Goal: Information Seeking & Learning: Learn about a topic

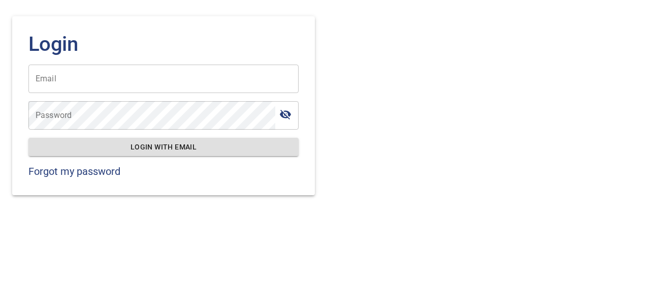
click at [200, 82] on input "Email" at bounding box center [163, 78] width 270 height 28
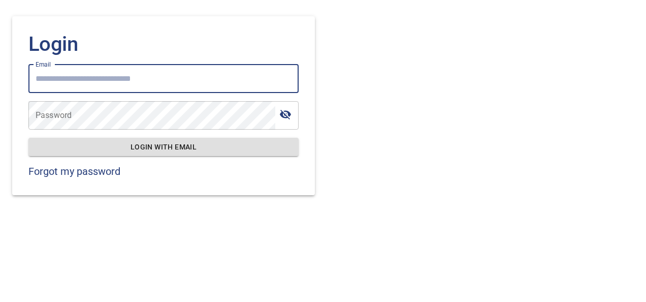
click at [265, 82] on input "Email" at bounding box center [163, 78] width 270 height 28
paste input "**********"
type input "**********"
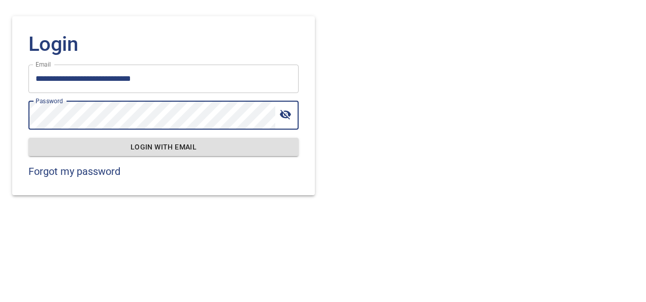
click at [199, 145] on span "Login with email" at bounding box center [164, 147] width 254 height 13
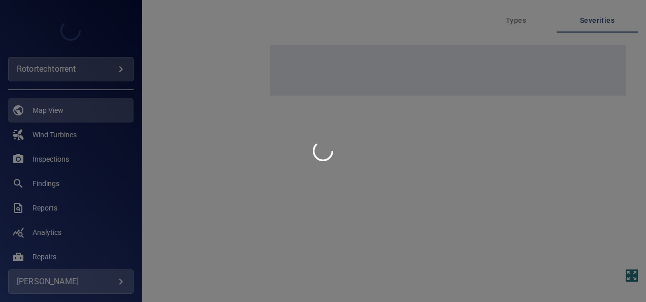
type input "**********"
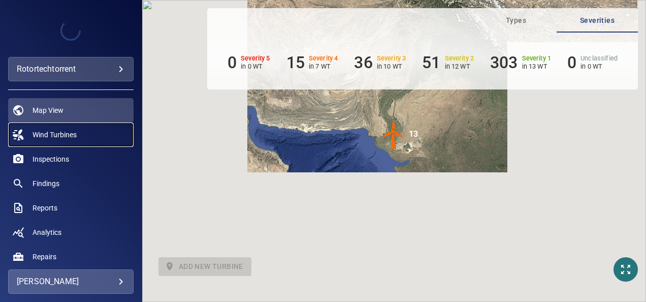
click at [67, 140] on link "Wind Turbines" at bounding box center [70, 134] width 125 height 24
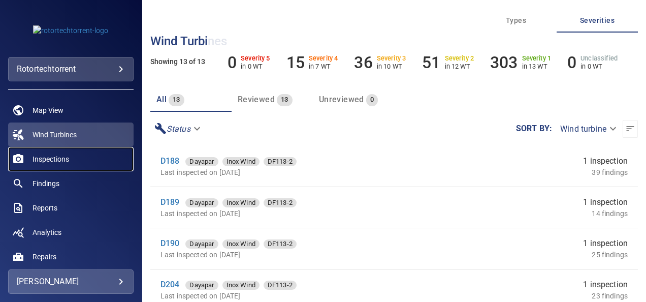
click at [49, 156] on span "Inspections" at bounding box center [51, 159] width 37 height 10
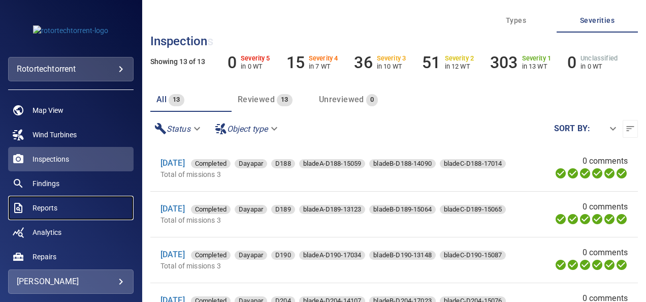
click at [52, 208] on span "Reports" at bounding box center [45, 208] width 25 height 10
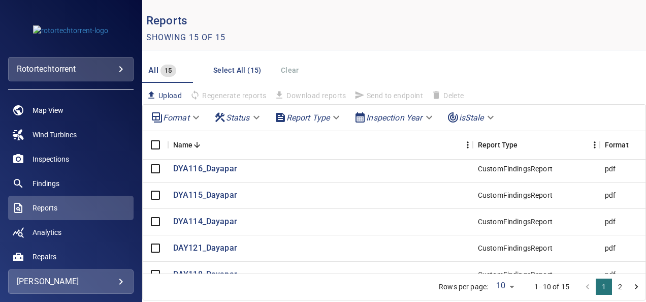
scroll to position [69, 0]
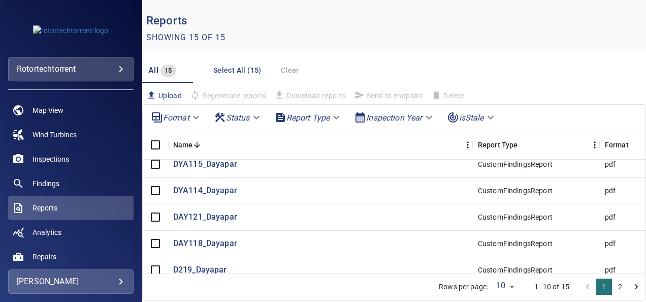
click at [615, 285] on button "2" at bounding box center [620, 286] width 16 height 16
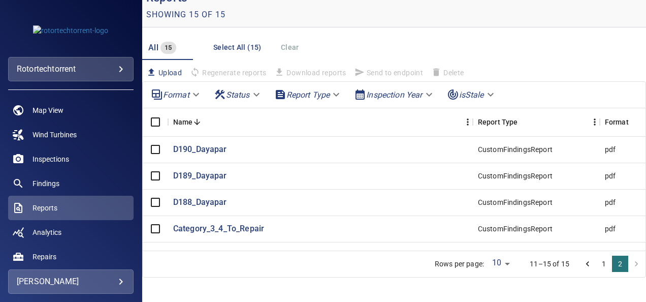
scroll to position [0, 0]
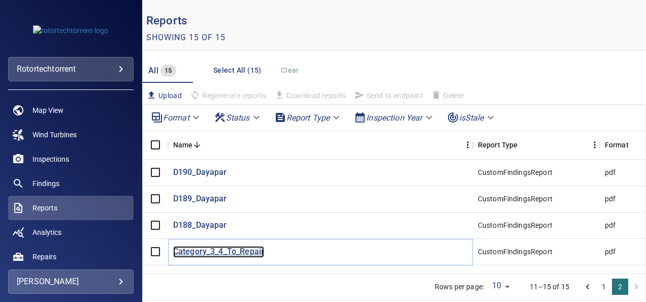
click at [250, 253] on p "Category_3_4_To_Repair" at bounding box center [218, 252] width 91 height 12
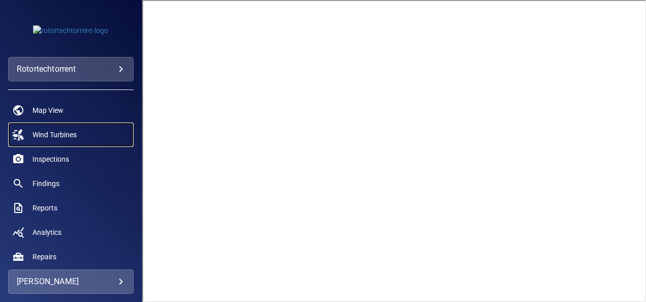
click at [57, 129] on link "Wind Turbines" at bounding box center [70, 134] width 125 height 24
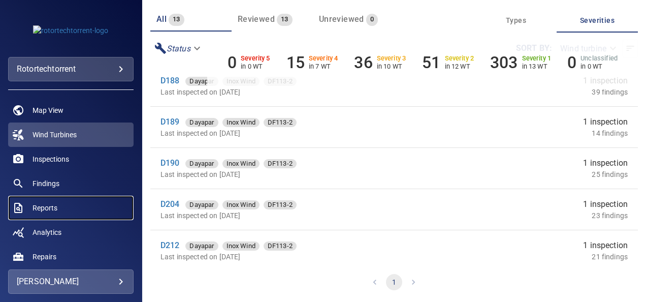
click at [53, 206] on span "Reports" at bounding box center [45, 208] width 25 height 10
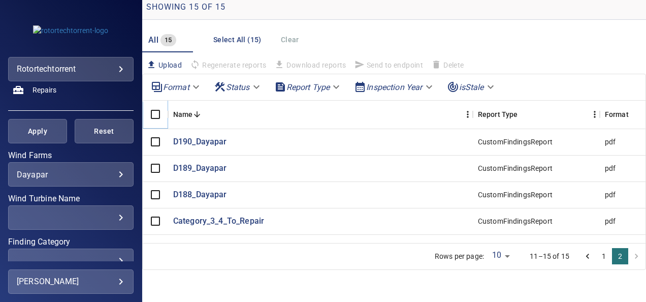
scroll to position [180, 0]
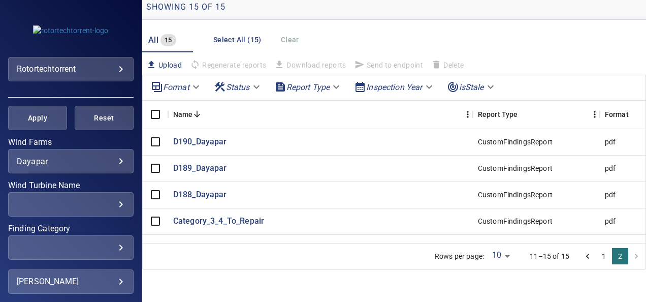
click at [100, 162] on body "**********" at bounding box center [323, 151] width 646 height 302
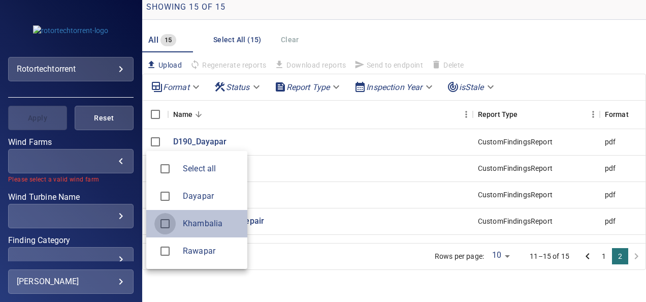
type input "*********"
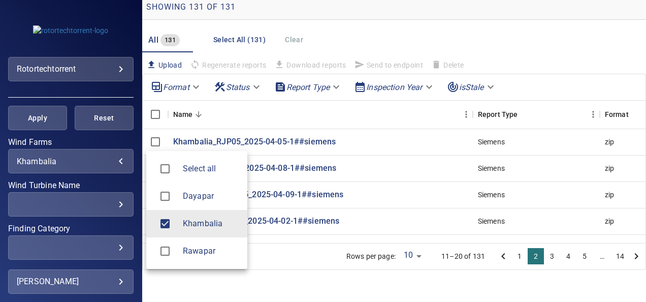
click at [403, 142] on div at bounding box center [323, 151] width 646 height 302
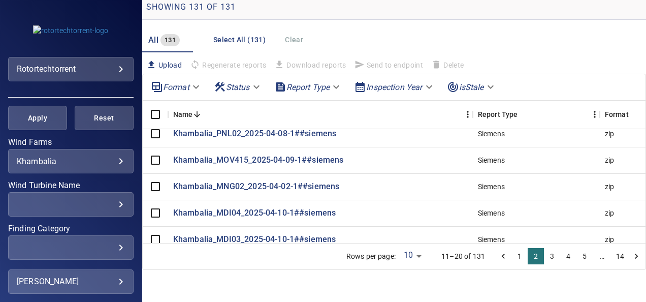
scroll to position [69, 0]
click at [511, 257] on button "1" at bounding box center [519, 256] width 16 height 16
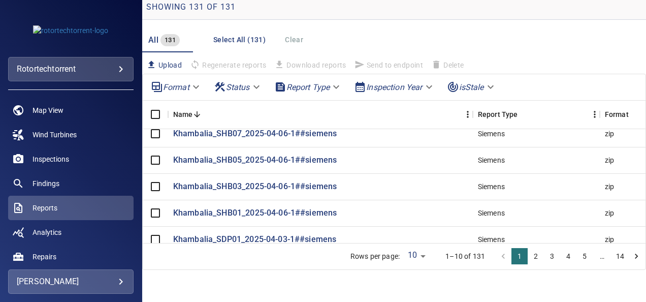
click at [631, 254] on icon "Go to next page" at bounding box center [636, 256] width 10 height 10
click at [631, 255] on icon "Go to next page" at bounding box center [636, 256] width 10 height 10
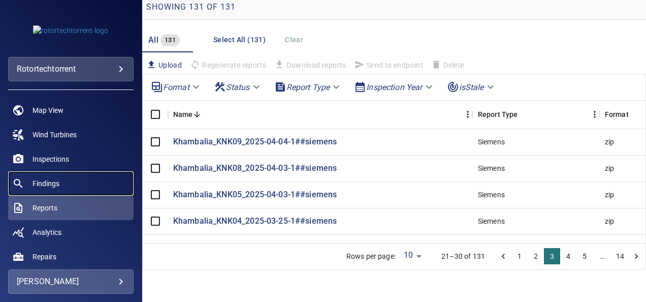
click at [79, 182] on link "Findings" at bounding box center [70, 183] width 125 height 24
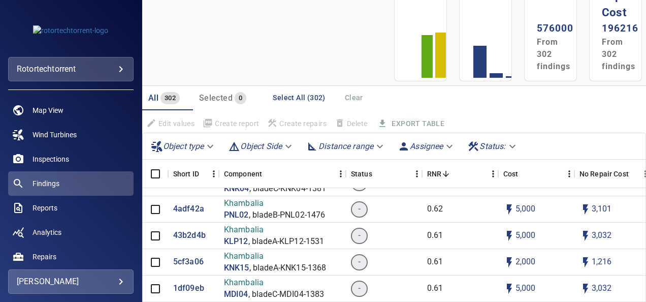
scroll to position [254, 0]
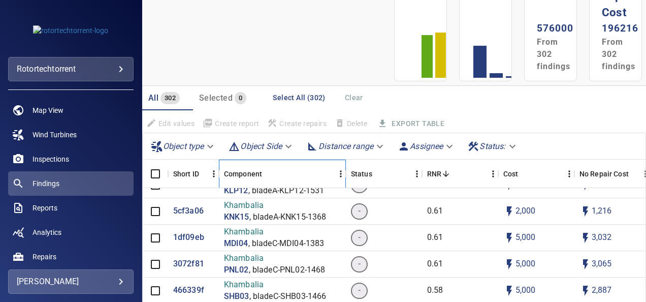
click at [254, 169] on div "Component" at bounding box center [243, 173] width 38 height 28
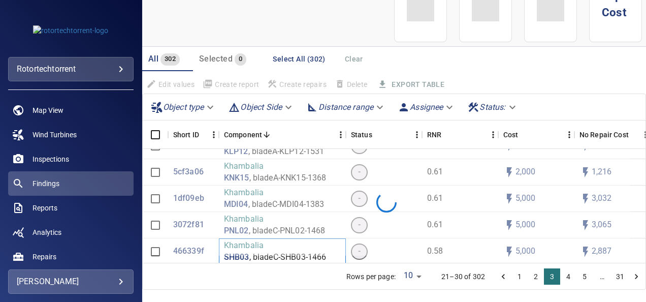
drag, startPoint x: 265, startPoint y: 179, endPoint x: 263, endPoint y: 281, distance: 101.6
click at [263, 251] on p "Khambalia" at bounding box center [275, 246] width 103 height 12
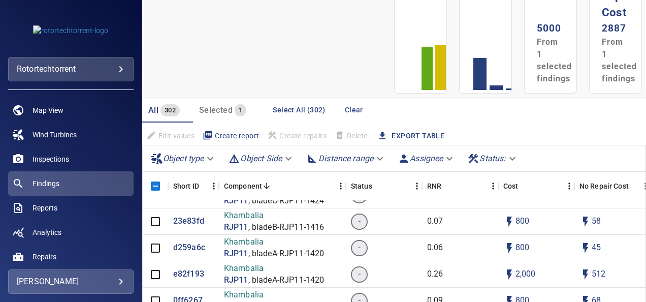
scroll to position [914, 0]
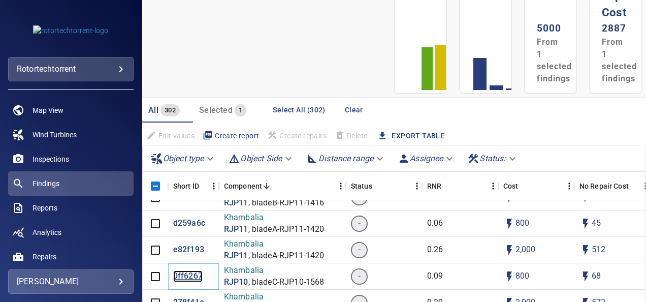
click at [181, 278] on p "0ff6267" at bounding box center [187, 276] width 29 height 12
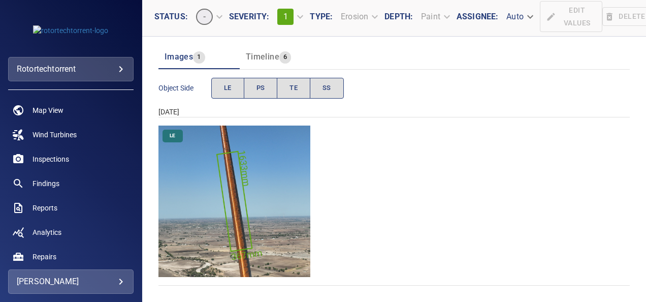
scroll to position [98, 0]
click at [222, 81] on button "LE" at bounding box center [227, 88] width 33 height 21
click at [264, 82] on span "PS" at bounding box center [260, 88] width 9 height 12
click at [301, 79] on button "TE" at bounding box center [294, 88] width 34 height 21
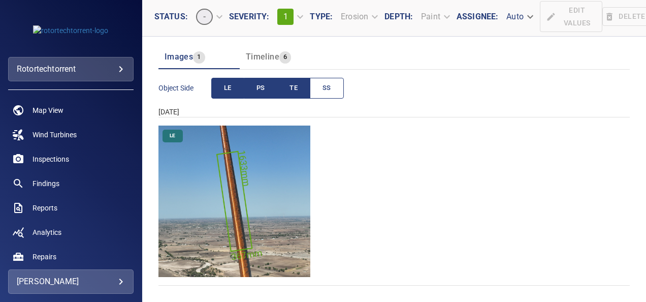
click at [330, 84] on span "SS" at bounding box center [326, 88] width 9 height 12
click at [270, 63] on button "Timeline 6" at bounding box center [280, 57] width 81 height 24
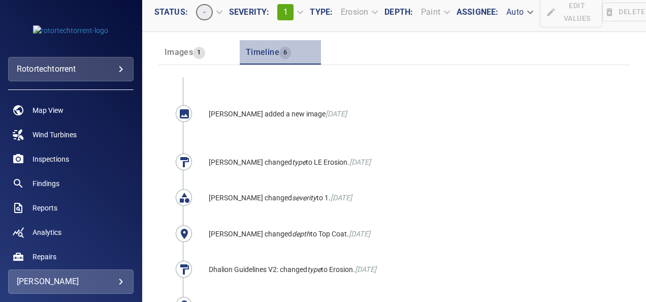
click at [270, 56] on span "Timeline" at bounding box center [263, 52] width 34 height 10
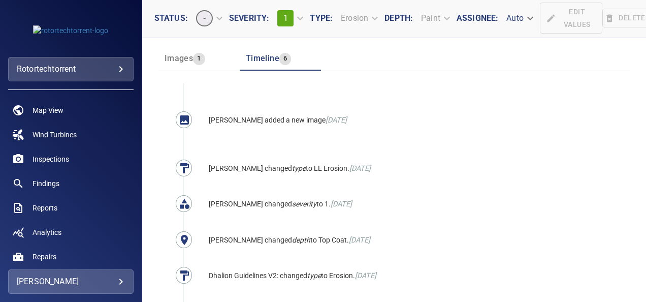
scroll to position [0, 0]
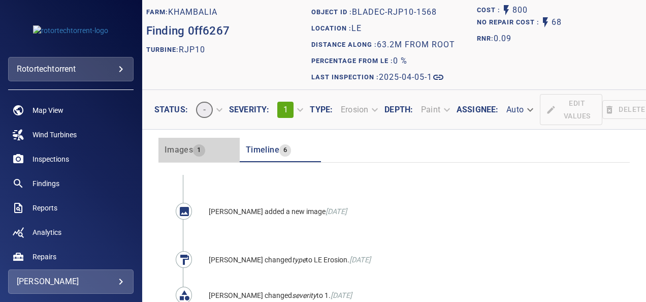
click at [179, 151] on span "Images" at bounding box center [179, 150] width 28 height 10
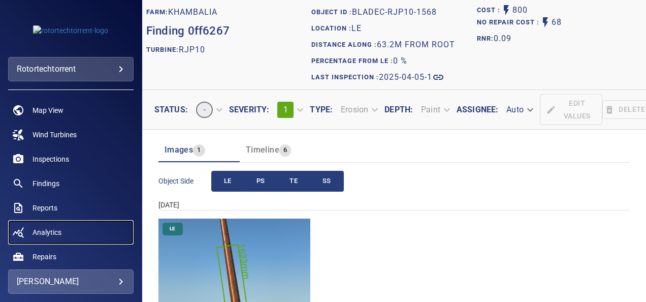
click at [47, 233] on span "Analytics" at bounding box center [47, 232] width 29 height 10
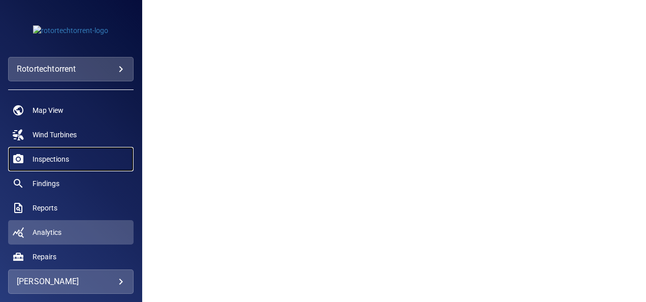
click at [37, 159] on span "Inspections" at bounding box center [51, 159] width 37 height 10
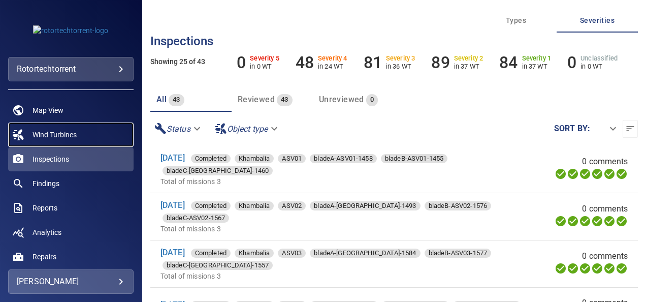
click at [43, 138] on span "Wind Turbines" at bounding box center [55, 135] width 44 height 10
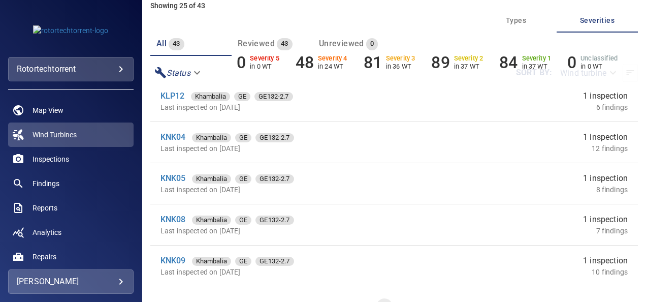
scroll to position [80, 0]
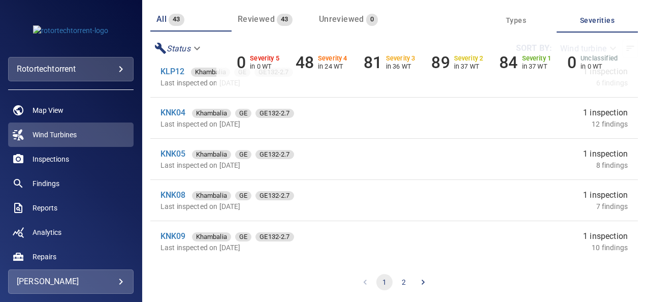
click at [396, 281] on button "2" at bounding box center [404, 282] width 16 height 16
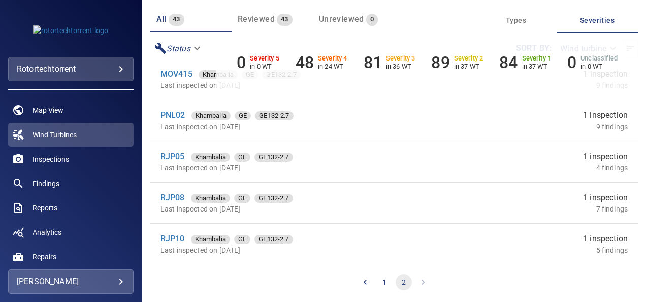
scroll to position [305, 0]
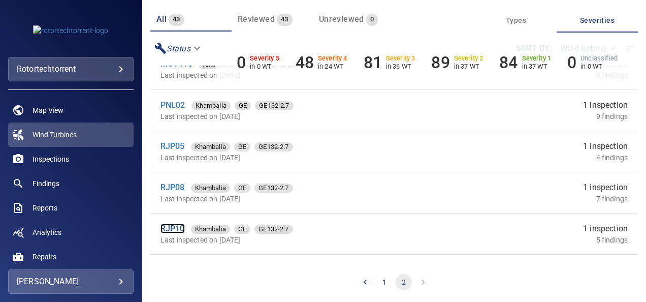
click at [173, 227] on link "RJP10" at bounding box center [172, 228] width 24 height 10
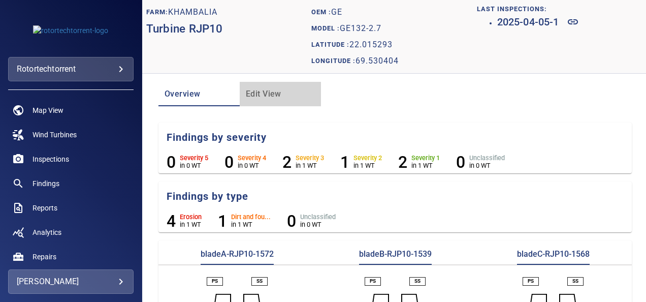
click at [256, 100] on span "Edit View" at bounding box center [280, 94] width 69 height 14
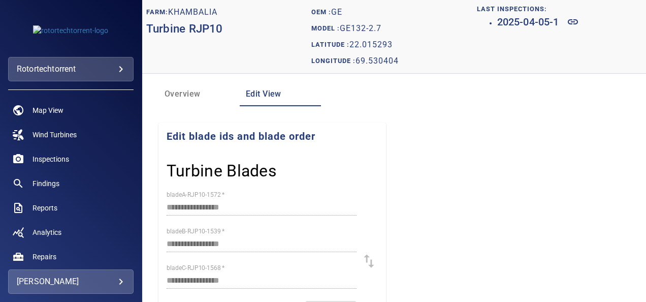
click at [209, 94] on span "Overview" at bounding box center [199, 94] width 69 height 14
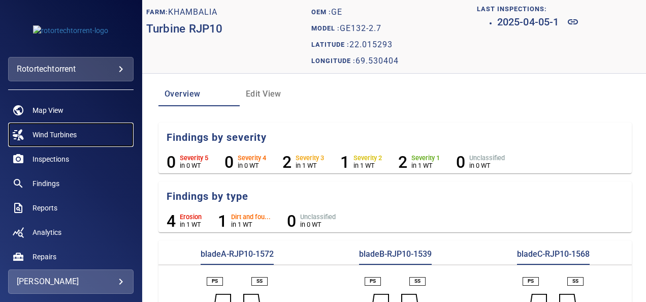
click at [55, 139] on span "Wind Turbines" at bounding box center [55, 135] width 44 height 10
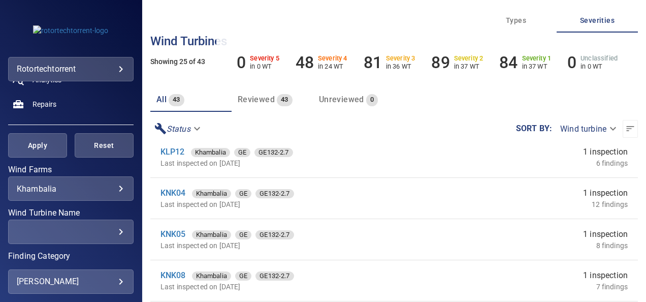
scroll to position [51, 0]
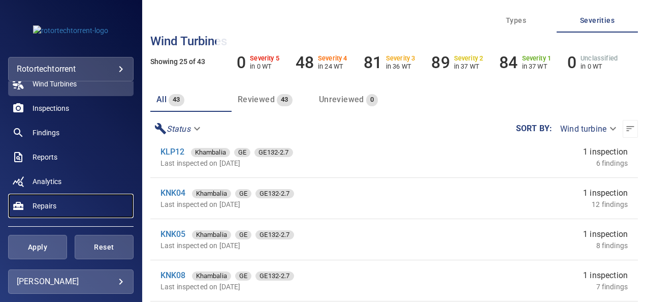
click at [70, 210] on link "Repairs" at bounding box center [70, 205] width 125 height 24
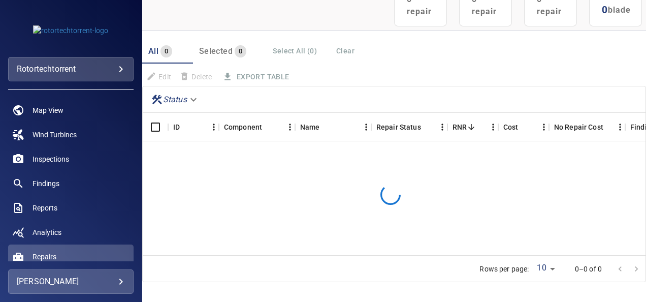
scroll to position [118, 0]
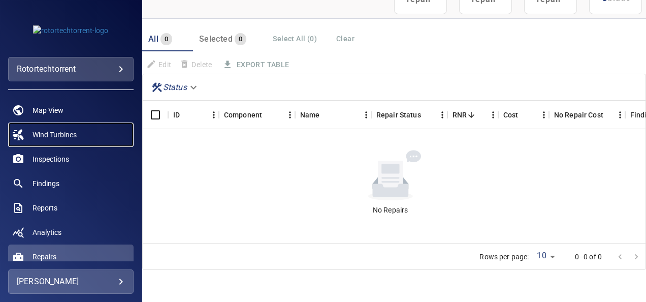
click at [63, 130] on span "Wind Turbines" at bounding box center [55, 135] width 44 height 10
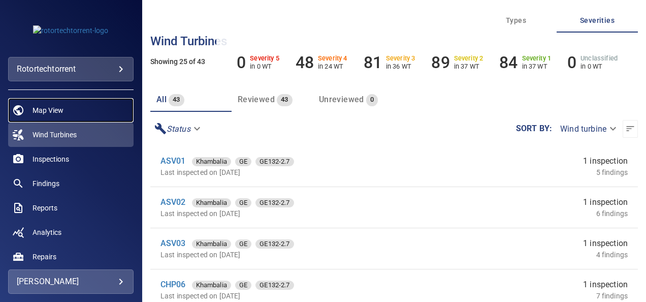
click at [60, 104] on link "Map View" at bounding box center [70, 110] width 125 height 24
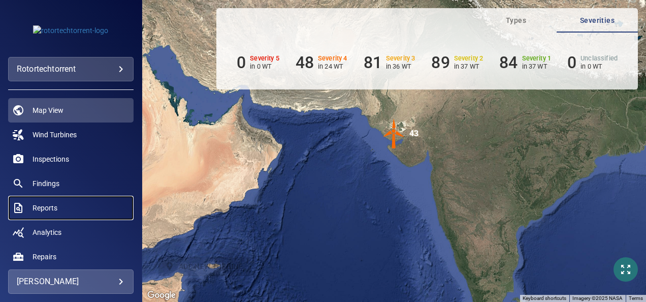
click at [72, 203] on link "Reports" at bounding box center [70, 208] width 125 height 24
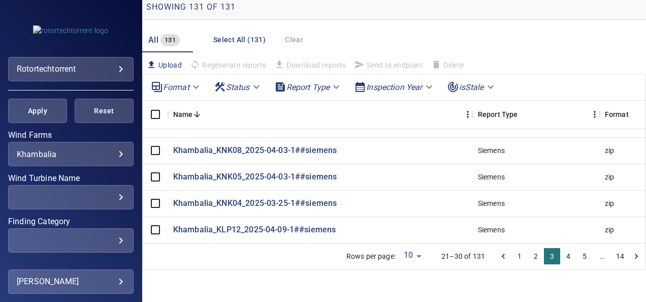
scroll to position [203, 0]
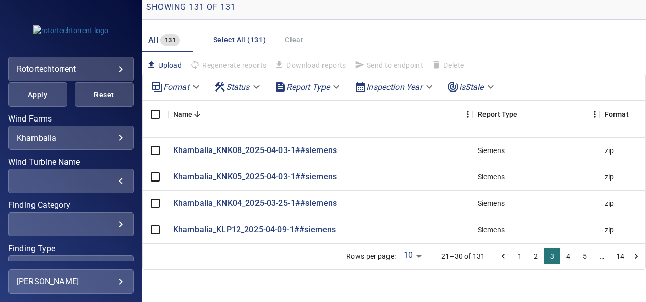
click at [90, 185] on div "​" at bounding box center [71, 181] width 108 height 10
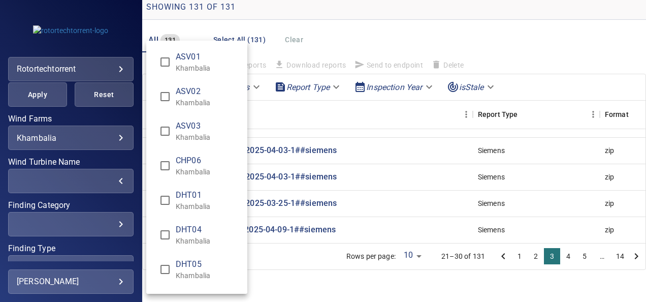
click at [89, 185] on div "Wind Turbine Name" at bounding box center [323, 151] width 646 height 302
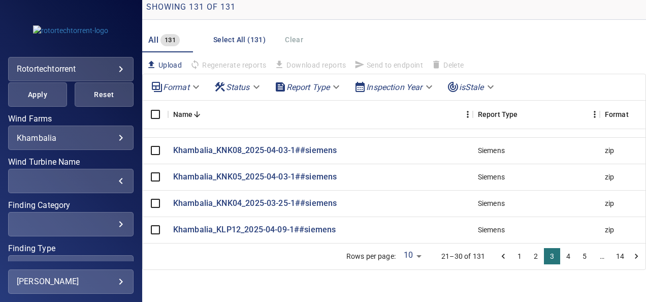
click at [89, 185] on div "​" at bounding box center [71, 181] width 108 height 10
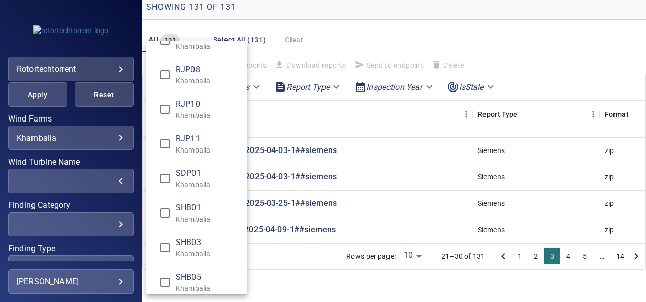
scroll to position [1201, 0]
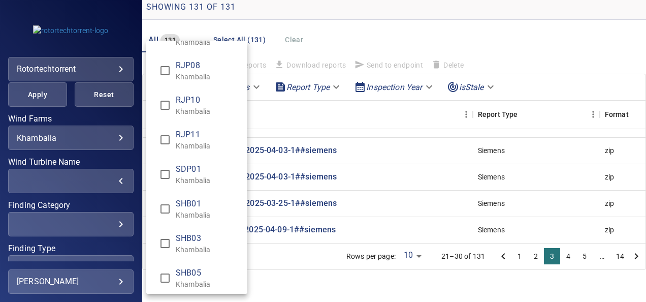
type input "**********"
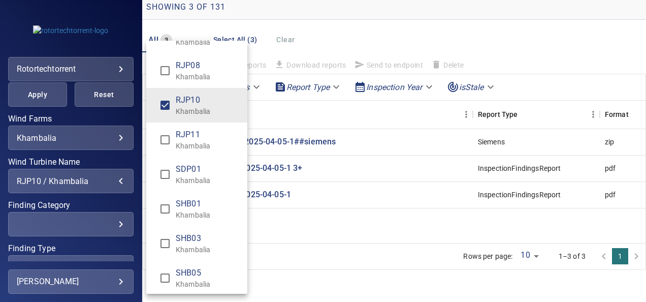
click at [98, 234] on div "Wind Turbine Name" at bounding box center [323, 151] width 646 height 302
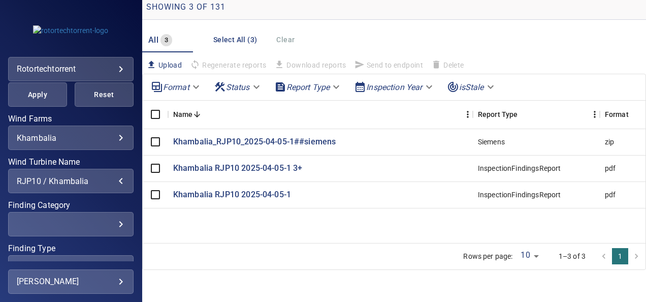
click at [115, 223] on div "​" at bounding box center [71, 224] width 108 height 10
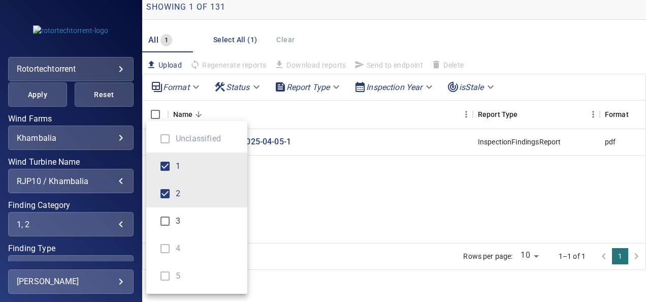
type input "*****"
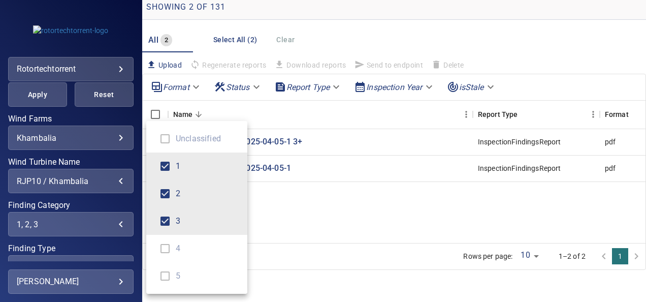
drag, startPoint x: 135, startPoint y: 197, endPoint x: 134, endPoint y: 221, distance: 23.9
click at [134, 221] on div "Finding Category" at bounding box center [323, 151] width 646 height 302
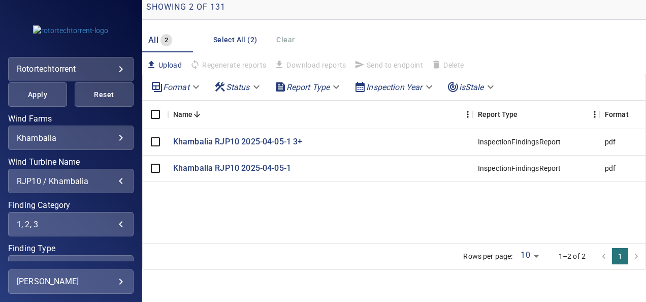
scroll to position [263, 0]
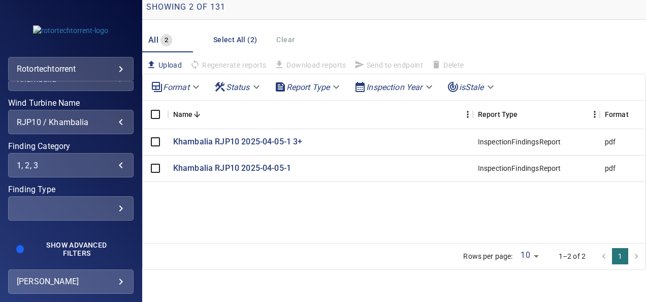
click at [112, 210] on div "​" at bounding box center [71, 209] width 108 height 10
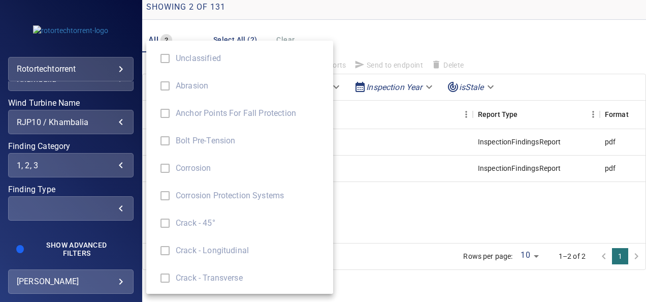
scroll to position [248, 0]
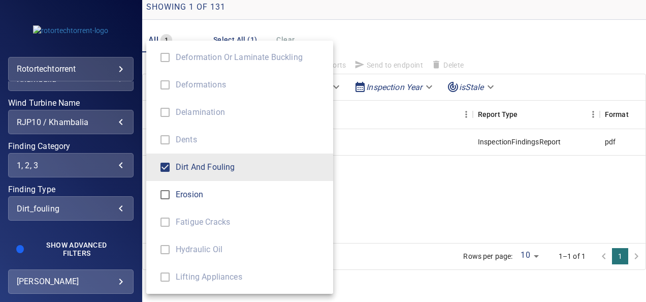
type input "**********"
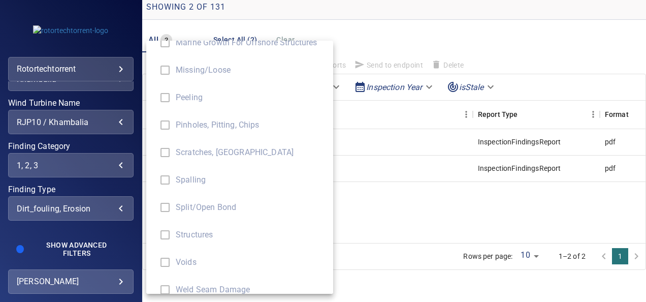
scroll to position [551, 0]
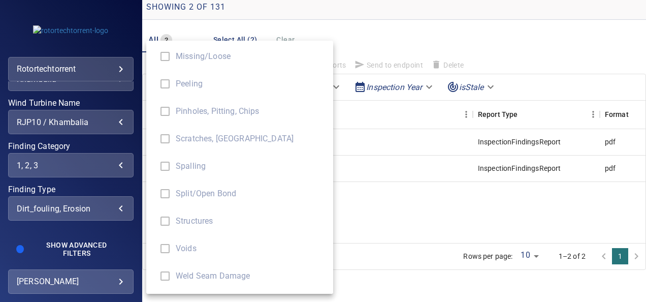
drag, startPoint x: 141, startPoint y: 228, endPoint x: 138, endPoint y: 245, distance: 17.6
click at [138, 245] on div "Finding Type" at bounding box center [323, 151] width 646 height 302
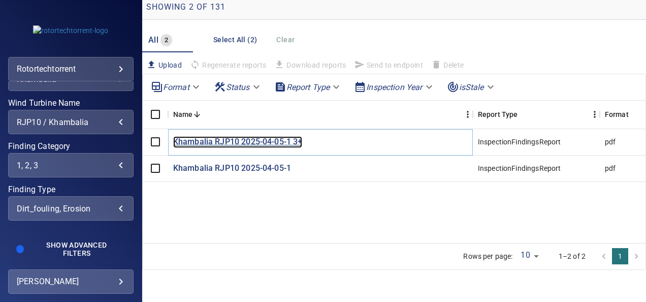
click at [264, 138] on p "Khambalia RJP10 2025-04-05-1 3+" at bounding box center [238, 142] width 130 height 12
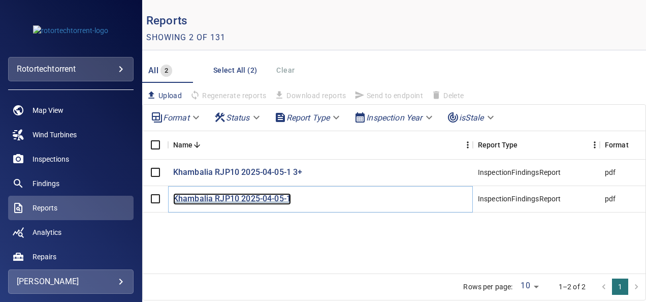
click at [203, 196] on p "Khambalia RJP10 2025-04-05-1" at bounding box center [232, 199] width 118 height 12
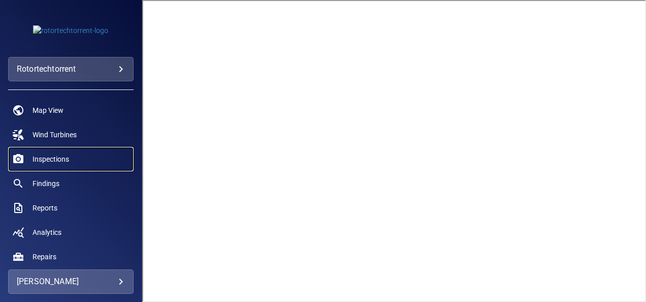
click at [71, 156] on link "Inspections" at bounding box center [70, 159] width 125 height 24
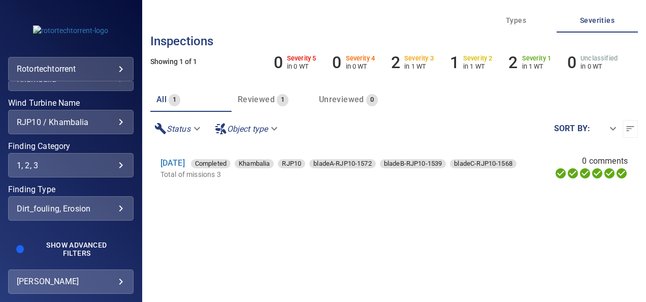
scroll to position [80, 0]
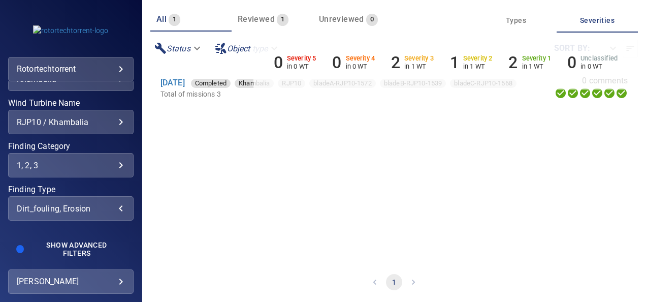
click at [111, 209] on div "dirt_fouling, erosion" at bounding box center [71, 209] width 108 height 10
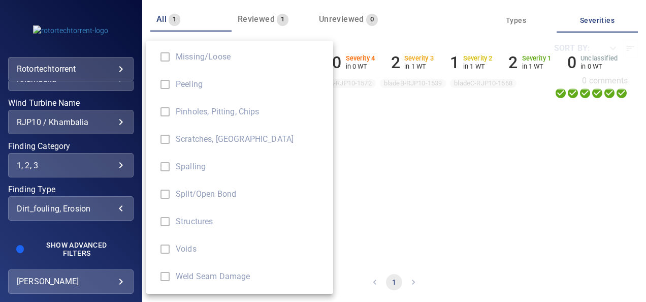
scroll to position [551, 0]
drag, startPoint x: 137, startPoint y: 235, endPoint x: 140, endPoint y: 211, distance: 23.6
click at [140, 211] on div "Finding Type" at bounding box center [323, 151] width 646 height 302
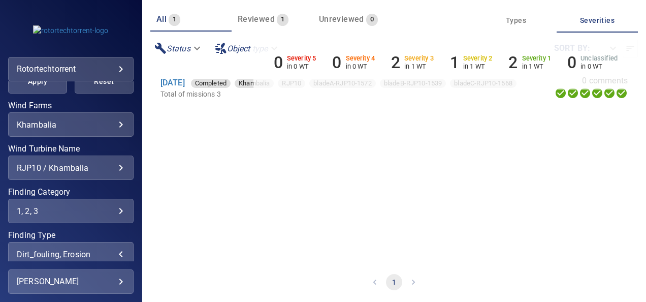
scroll to position [263, 0]
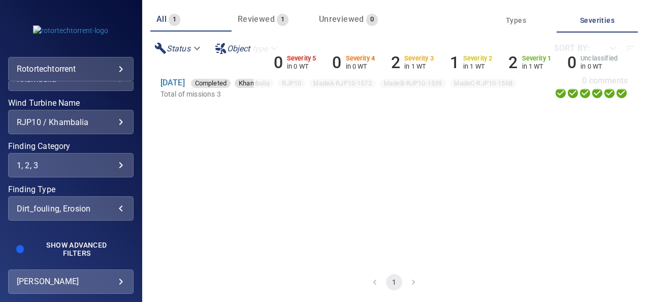
click at [301, 244] on section "[DATE] Completed Khambalia RJP10 bladeA-RJP10-1572 bladeB-RJP10-1539 bladeC-RJP…" at bounding box center [394, 164] width 488 height 196
click at [523, 22] on span "Types" at bounding box center [515, 20] width 69 height 13
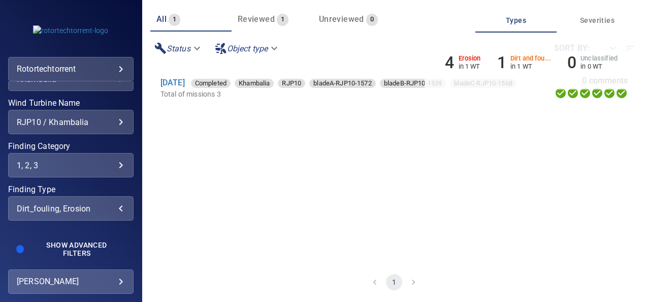
click at [90, 211] on div "dirt_fouling, erosion" at bounding box center [71, 209] width 108 height 10
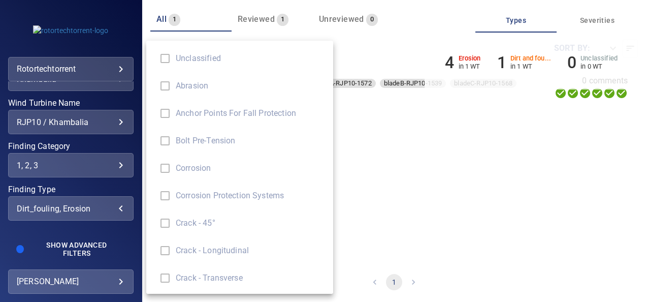
scroll to position [275, 0]
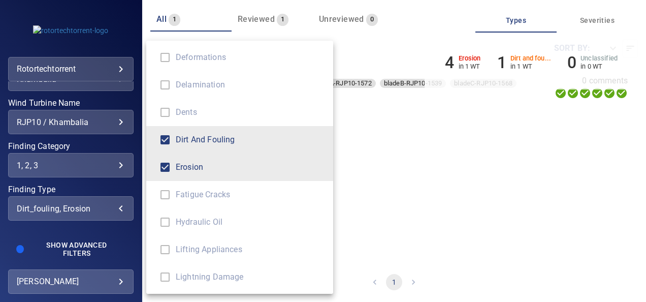
click at [169, 88] on ul "Unclassified Abrasion Anchor Points for Fall Protection Bolt Pre-tension Corros…" at bounding box center [243, 166] width 195 height 803
click at [64, 176] on div "Finding Type" at bounding box center [323, 151] width 646 height 302
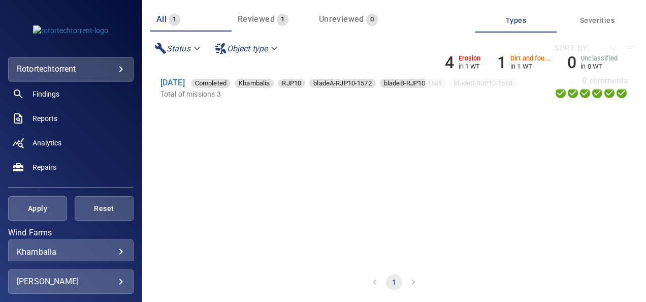
scroll to position [0, 0]
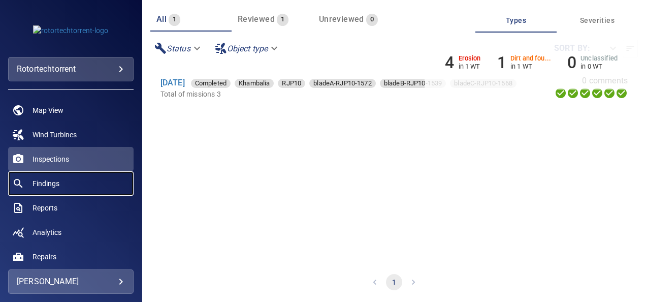
click at [71, 186] on link "Findings" at bounding box center [70, 183] width 125 height 24
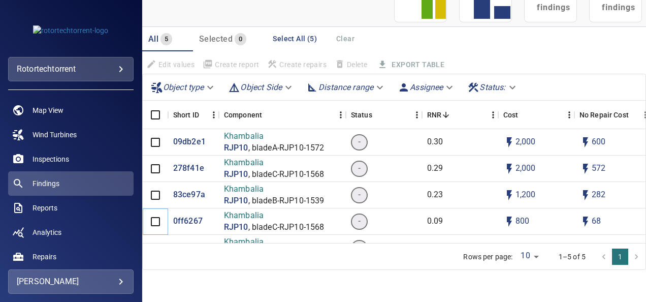
scroll to position [110, 0]
click at [628, 255] on li "pagination navigation" at bounding box center [636, 256] width 16 height 16
drag, startPoint x: 605, startPoint y: 258, endPoint x: 597, endPoint y: 259, distance: 8.2
click at [612, 259] on button "1" at bounding box center [620, 256] width 16 height 16
click at [529, 251] on body "**********" at bounding box center [323, 151] width 646 height 302
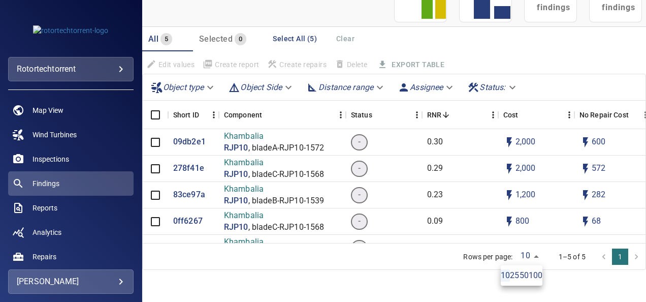
click at [522, 253] on div at bounding box center [323, 151] width 646 height 302
click at [184, 192] on p "83ce97a" at bounding box center [189, 195] width 32 height 12
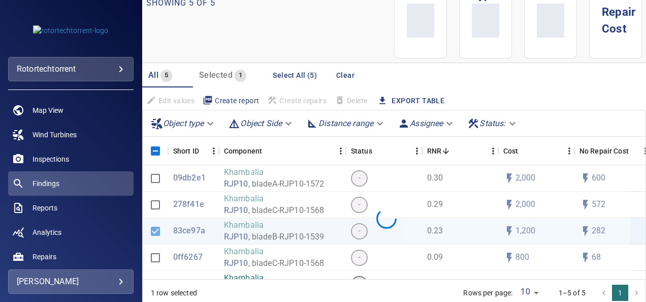
scroll to position [51, 0]
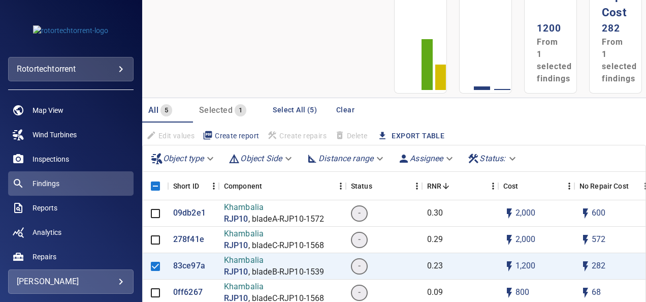
click at [189, 163] on body "**********" at bounding box center [323, 151] width 646 height 302
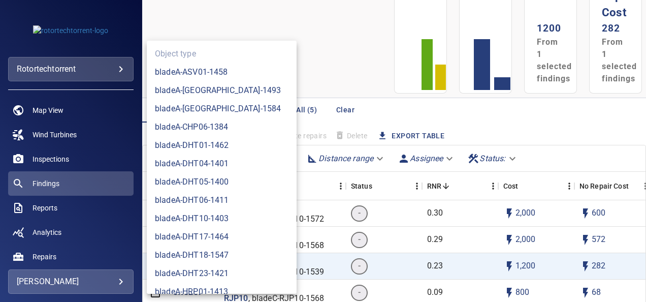
click at [282, 124] on div at bounding box center [323, 151] width 646 height 302
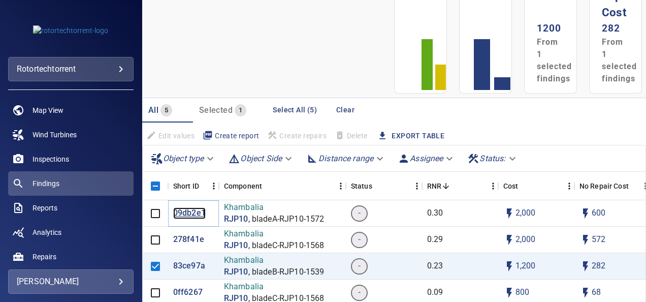
click at [196, 209] on p "09db2e1" at bounding box center [189, 213] width 33 height 12
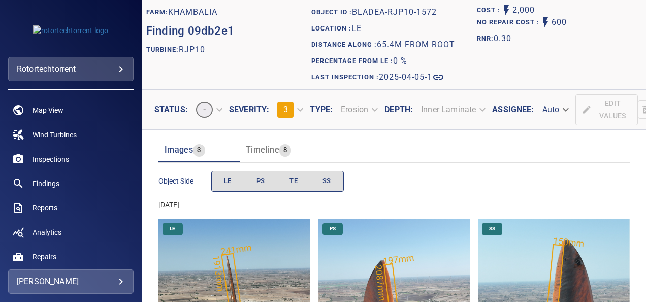
scroll to position [51, 0]
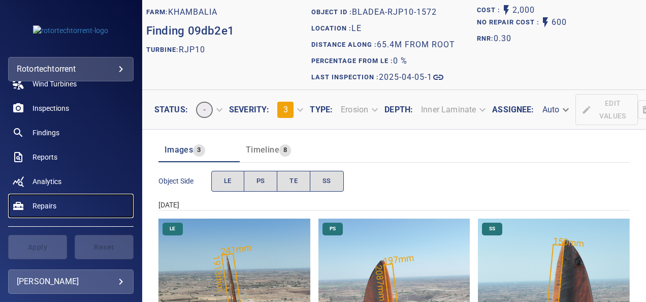
click at [72, 206] on link "Repairs" at bounding box center [70, 205] width 125 height 24
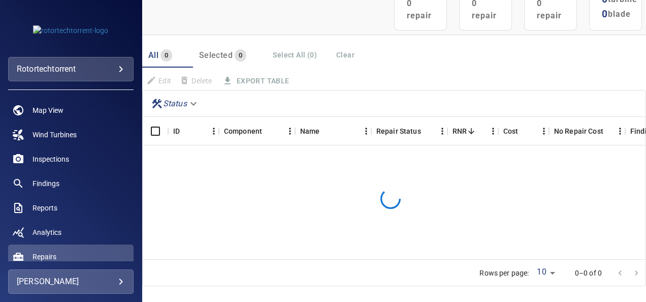
scroll to position [118, 0]
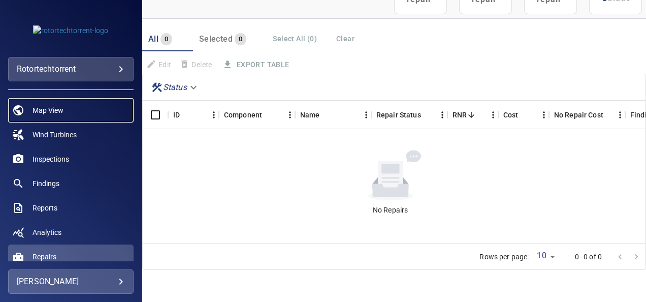
click at [39, 111] on span "Map View" at bounding box center [48, 110] width 31 height 10
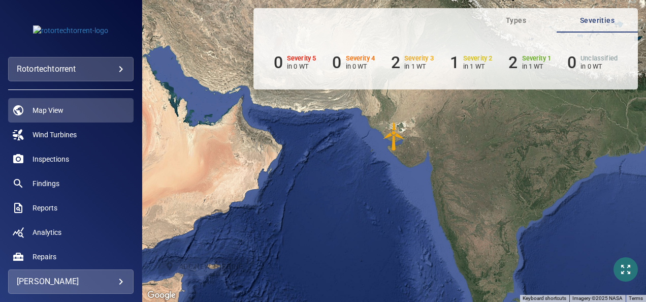
click at [520, 22] on span "Types" at bounding box center [515, 20] width 69 height 13
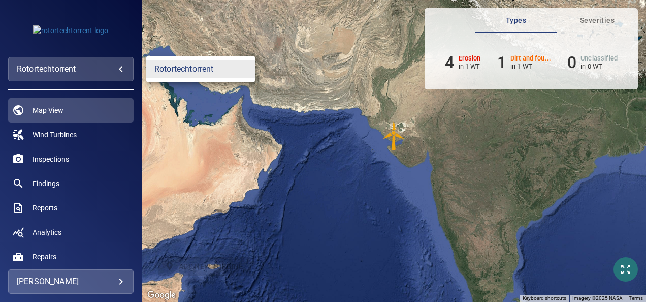
click at [49, 63] on body "**********" at bounding box center [323, 151] width 646 height 302
click at [62, 132] on div at bounding box center [323, 151] width 646 height 302
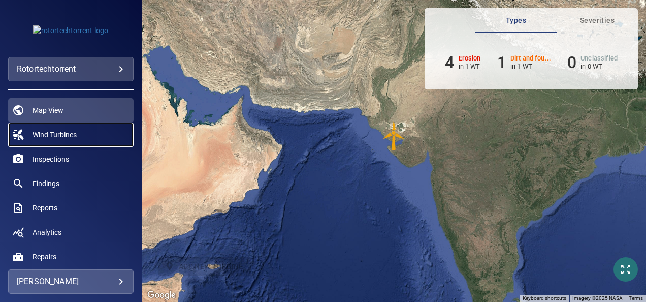
click at [63, 133] on span "Wind Turbines" at bounding box center [55, 135] width 44 height 10
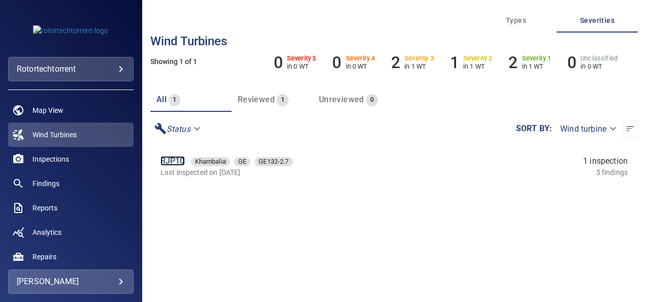
click at [179, 158] on link "RJP10" at bounding box center [172, 161] width 24 height 10
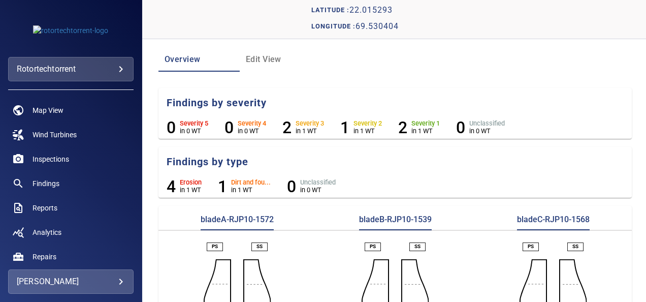
scroll to position [51, 0]
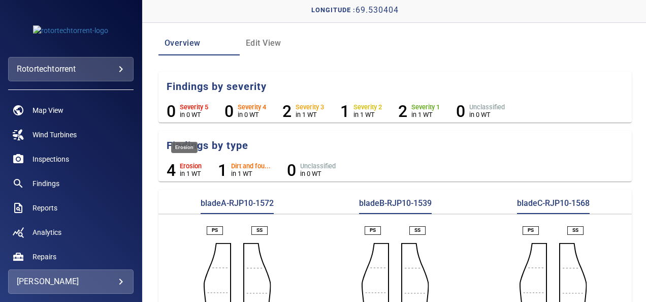
click at [187, 169] on h6 "Erosion" at bounding box center [191, 166] width 22 height 7
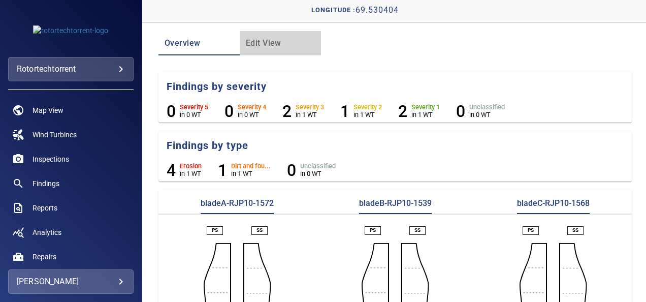
click at [261, 41] on span "Edit View" at bounding box center [280, 43] width 69 height 14
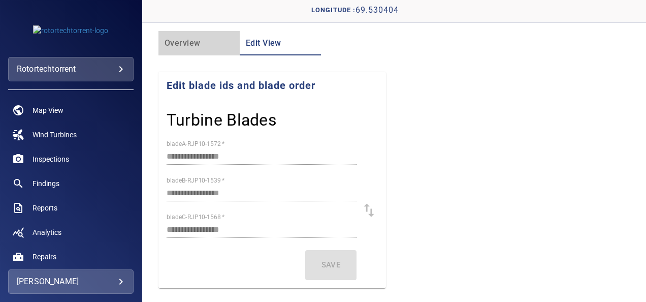
click at [211, 44] on span "Overview" at bounding box center [199, 43] width 69 height 14
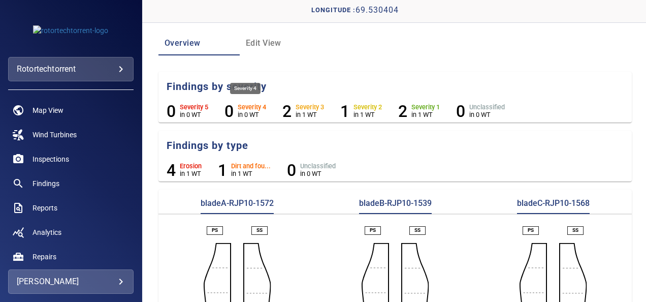
click at [249, 108] on h6 "Severity 4" at bounding box center [252, 107] width 28 height 7
drag, startPoint x: 249, startPoint y: 108, endPoint x: 313, endPoint y: 111, distance: 64.0
click at [313, 111] on p "in 1 WT" at bounding box center [310, 115] width 28 height 8
click at [312, 104] on h6 "Severity 3" at bounding box center [310, 107] width 28 height 7
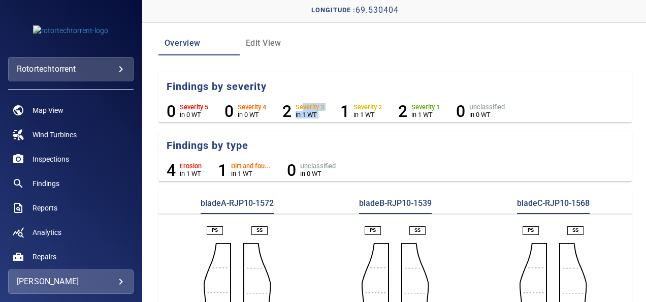
drag, startPoint x: 304, startPoint y: 106, endPoint x: 339, endPoint y: 105, distance: 35.6
click at [339, 105] on ul "0 Severity 5 in 0 WT 0 Severity 4 in 0 WT 2 Severity 3 in 1 WT 1 Severity 2 in …" at bounding box center [395, 111] width 474 height 19
drag, startPoint x: 339, startPoint y: 105, endPoint x: 325, endPoint y: 123, distance: 22.9
click at [325, 123] on section "Findings by severity 0 Severity 5 in 0 WT 0 Severity 4 in 0 WT 2 Severity 3 in …" at bounding box center [395, 99] width 474 height 54
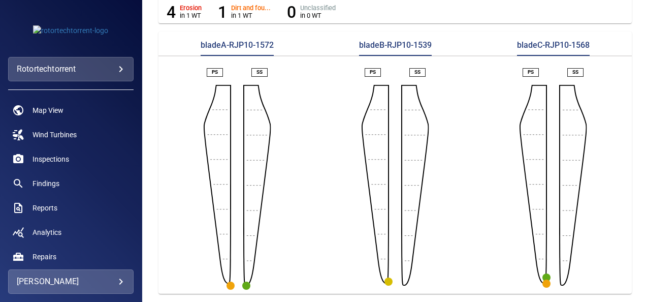
scroll to position [115, 0]
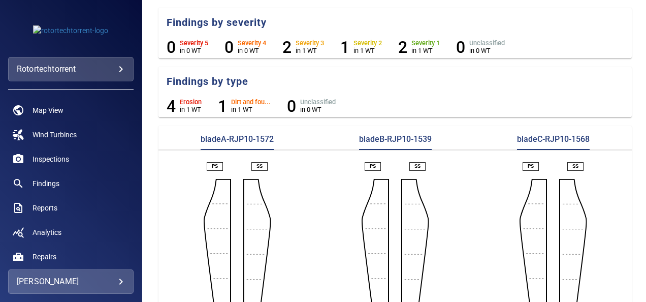
click at [224, 140] on p "bladeA-RJP10-1572" at bounding box center [237, 142] width 73 height 16
click at [178, 103] on li "4 Erosion in 1 WT" at bounding box center [184, 105] width 35 height 19
click at [208, 80] on h5 "Findings by type" at bounding box center [400, 82] width 466 height 14
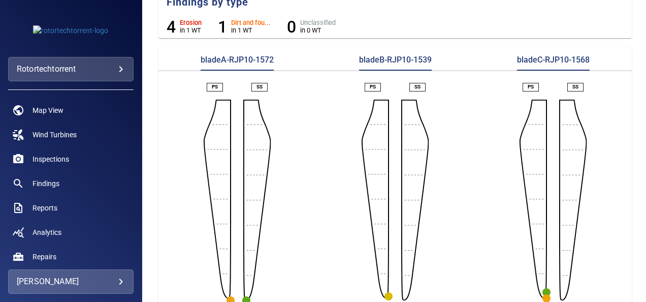
scroll to position [216, 0]
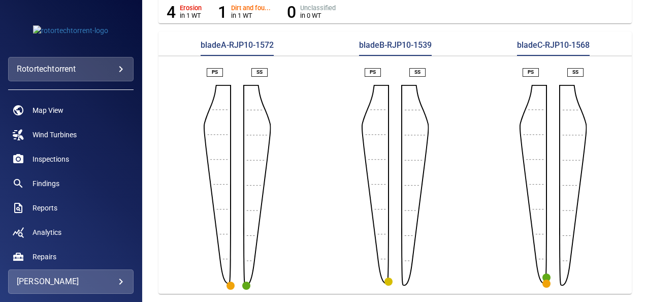
click at [231, 281] on circle "button" at bounding box center [231, 285] width 8 height 8
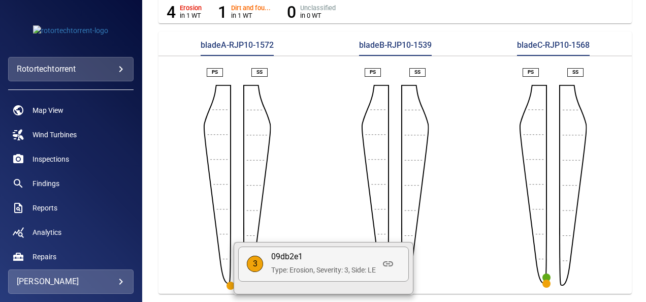
click at [324, 220] on div at bounding box center [323, 151] width 646 height 302
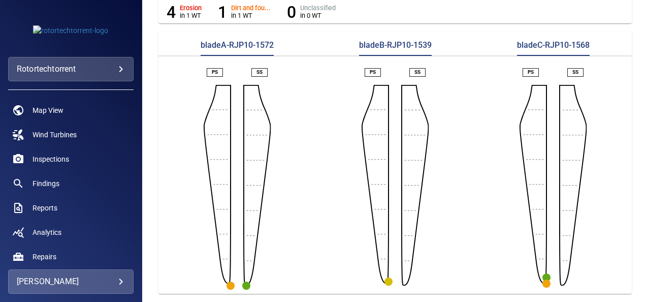
click at [243, 281] on circle "button" at bounding box center [246, 285] width 8 height 8
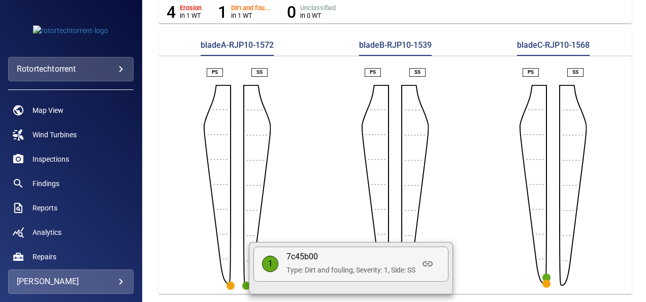
click at [334, 192] on div at bounding box center [323, 151] width 646 height 302
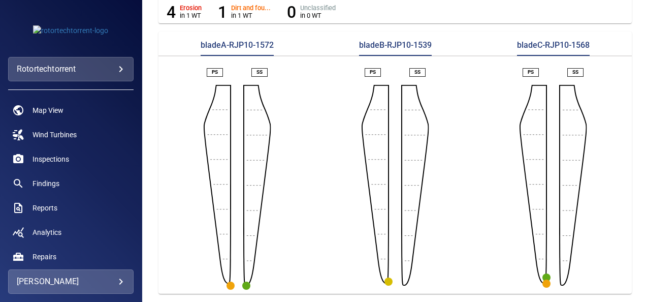
click at [386, 277] on circle "button" at bounding box center [388, 281] width 8 height 8
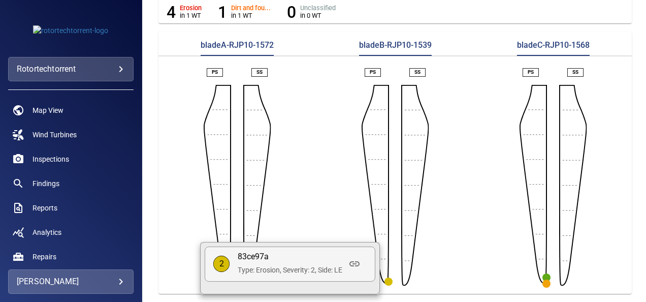
click at [487, 245] on div at bounding box center [323, 151] width 646 height 302
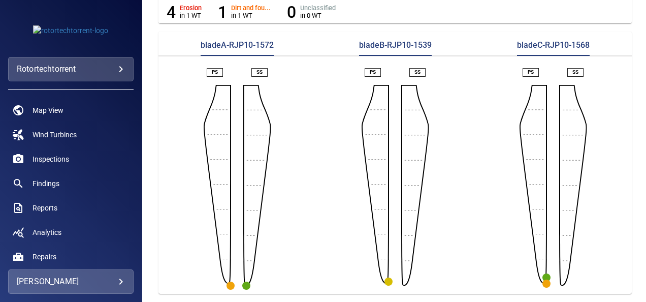
click at [542, 273] on circle "button" at bounding box center [546, 277] width 8 height 8
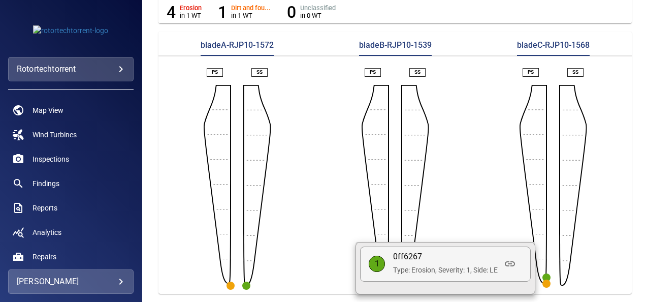
click at [432, 206] on div at bounding box center [323, 151] width 646 height 302
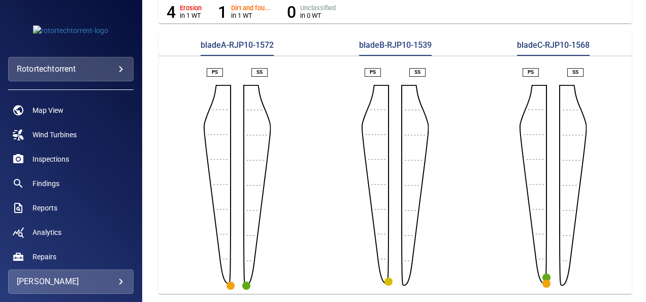
click at [542, 279] on circle "button" at bounding box center [546, 283] width 8 height 8
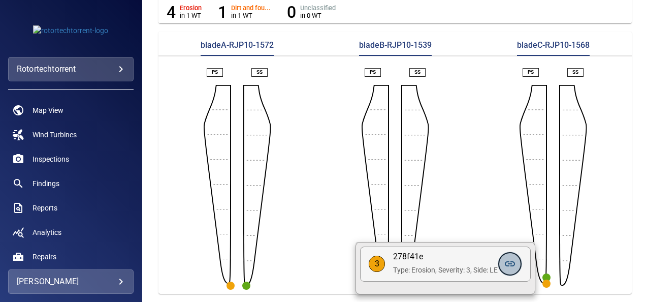
click at [511, 269] on icon at bounding box center [510, 263] width 12 height 12
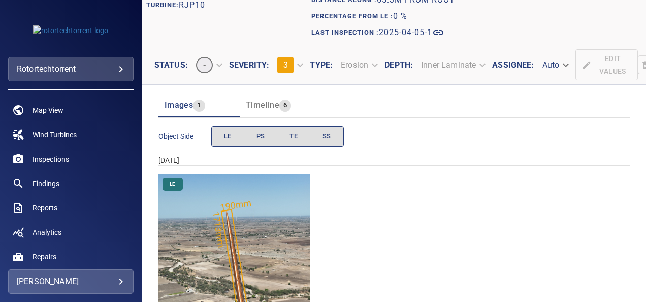
scroll to position [98, 0]
